Goal: Transaction & Acquisition: Purchase product/service

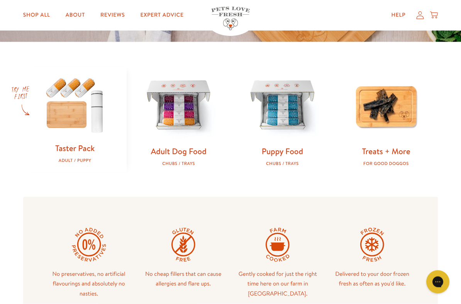
scroll to position [214, 0]
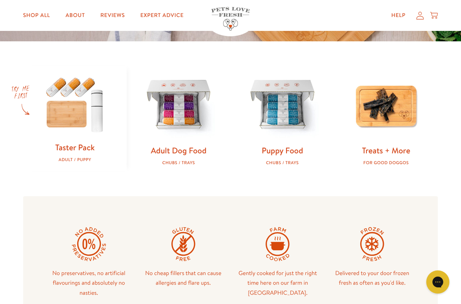
click at [288, 102] on img at bounding box center [282, 105] width 79 height 79
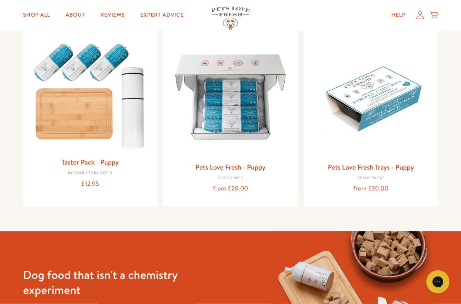
scroll to position [91, 0]
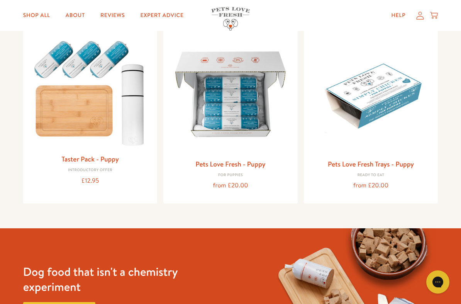
click at [243, 104] on img at bounding box center [230, 94] width 122 height 122
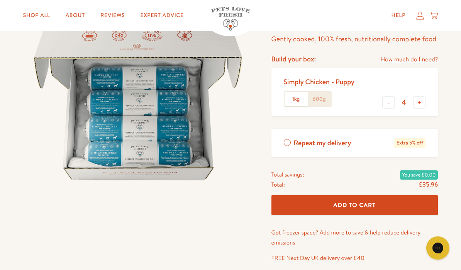
scroll to position [77, 0]
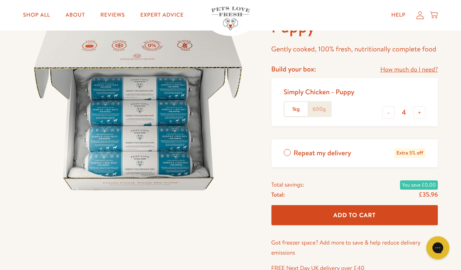
click at [298, 108] on label "1kg" at bounding box center [295, 109] width 23 height 15
click at [0, 0] on input "1kg" at bounding box center [0, 0] width 0 height 0
click at [297, 110] on label "1kg" at bounding box center [295, 109] width 23 height 15
click at [0, 0] on input "1kg" at bounding box center [0, 0] width 0 height 0
click at [326, 105] on label "600g" at bounding box center [318, 109] width 23 height 15
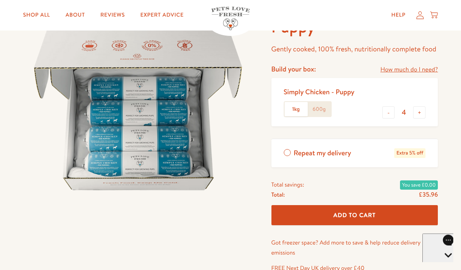
click at [0, 0] on input "600g" at bounding box center [0, 0] width 0 height 0
click at [409, 69] on link "How much do I need?" at bounding box center [408, 69] width 57 height 10
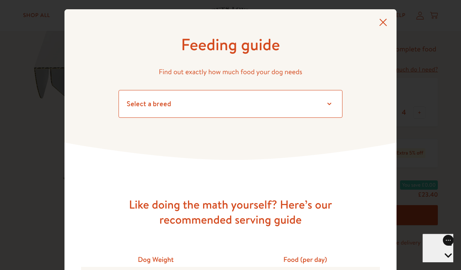
click at [330, 100] on select "Select a breed Affenpinscher Afghan hound Airedale terrier Akita Alaskan Malamu…" at bounding box center [230, 104] width 224 height 28
select select "13"
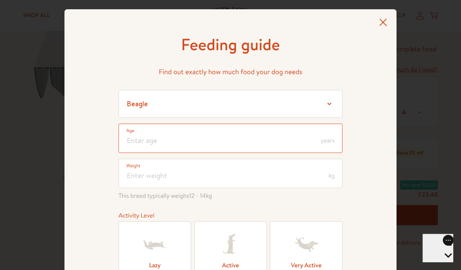
click at [327, 134] on input "number" at bounding box center [230, 137] width 224 height 29
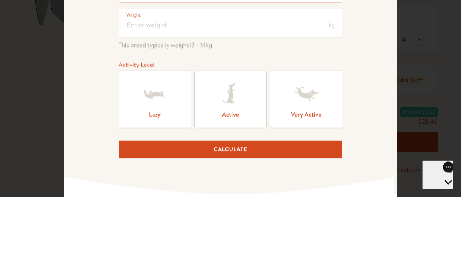
scroll to position [81, 0]
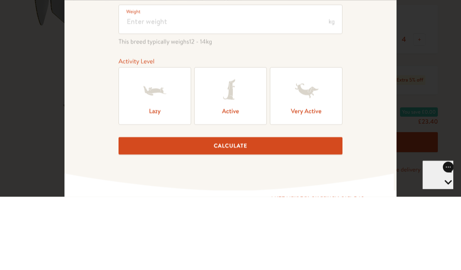
type input "2"
click at [144, 78] on input "number" at bounding box center [230, 92] width 224 height 29
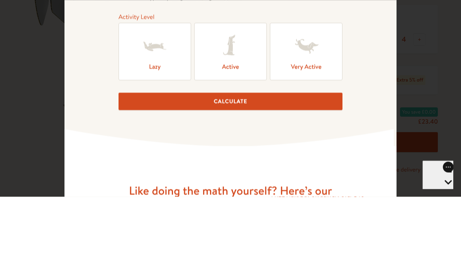
scroll to position [132, 0]
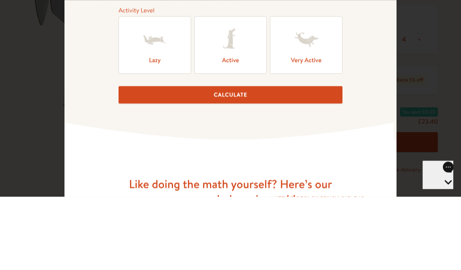
type input "12"
click at [309, 98] on icon at bounding box center [305, 113] width 31 height 31
click at [0, 0] on input "Very Active" at bounding box center [0, 0] width 0 height 0
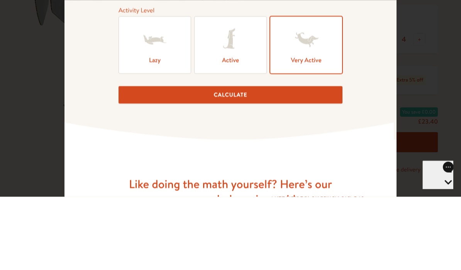
scroll to position [150, 0]
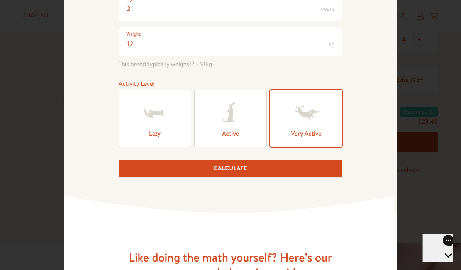
click at [241, 167] on button "Calculate" at bounding box center [230, 167] width 224 height 17
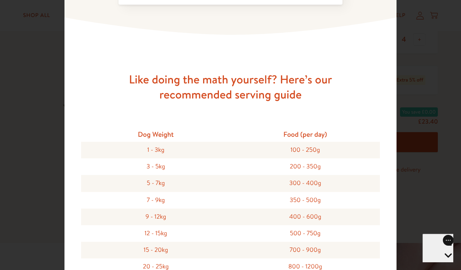
scroll to position [620, 0]
